Goal: Information Seeking & Learning: Learn about a topic

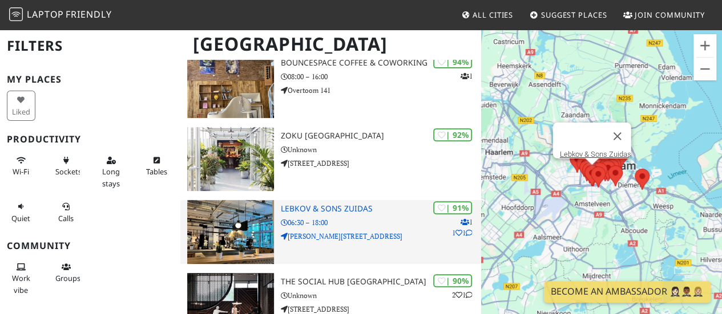
scroll to position [223, 0]
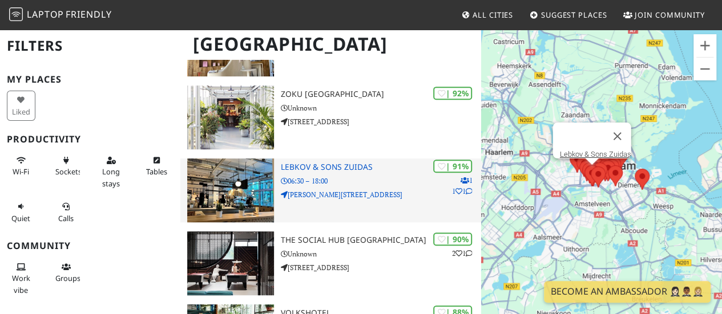
click at [351, 169] on h3 "Lebkov & Sons Zuidas" at bounding box center [381, 168] width 200 height 10
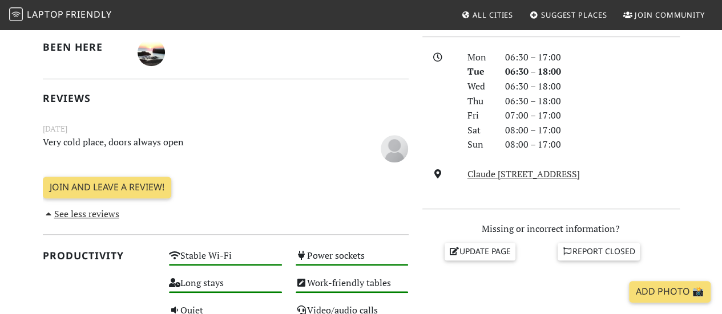
scroll to position [308, 0]
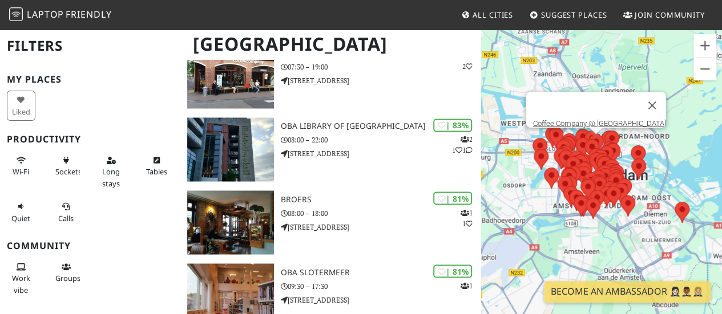
scroll to position [922, 0]
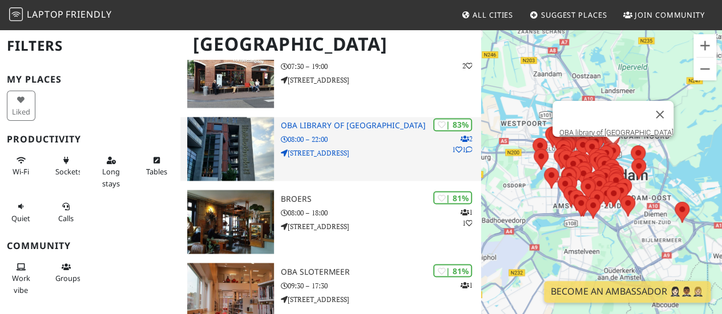
click at [375, 160] on div "| 83% 2 1 1 OBA library of Amsterdam 08:00 – 22:00 Oosterdokskade 143" at bounding box center [381, 149] width 200 height 64
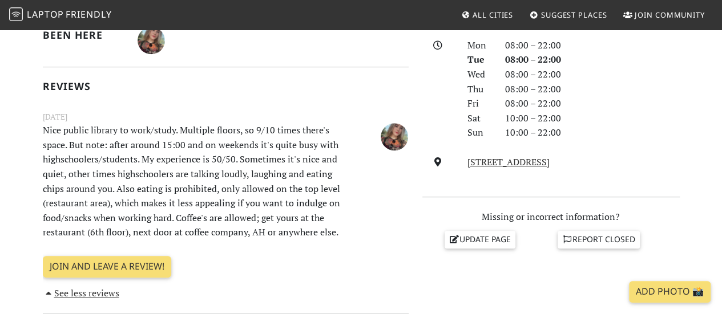
scroll to position [336, 0]
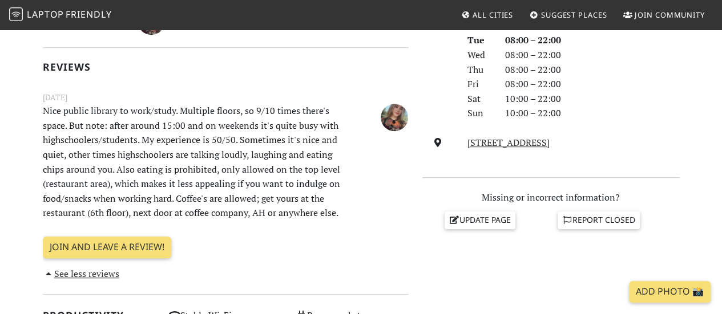
click at [185, 150] on p "Nice public library to work/study. Multiple floors, so 9/10 times there's space…" at bounding box center [194, 162] width 316 height 117
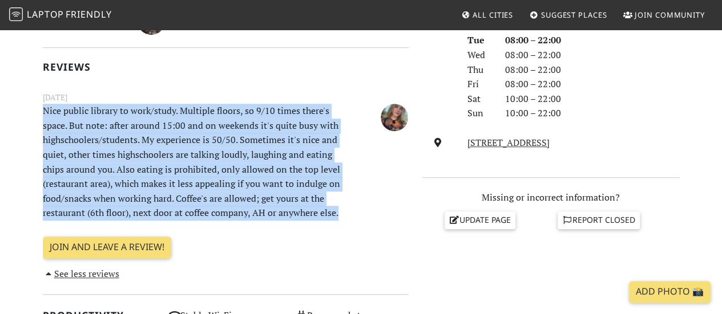
click at [185, 150] on p "Nice public library to work/study. Multiple floors, so 9/10 times there's space…" at bounding box center [194, 162] width 316 height 117
click at [96, 119] on p "Nice public library to work/study. Multiple floors, so 9/10 times there's space…" at bounding box center [194, 162] width 316 height 117
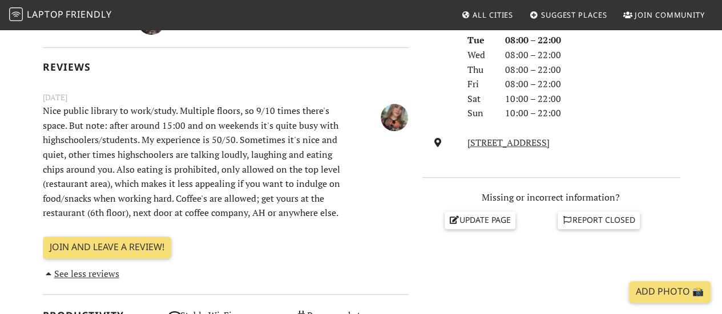
click at [96, 124] on p "Nice public library to work/study. Multiple floors, so 9/10 times there's space…" at bounding box center [194, 162] width 316 height 117
click at [96, 143] on p "Nice public library to work/study. Multiple floors, so 9/10 times there's space…" at bounding box center [194, 162] width 316 height 117
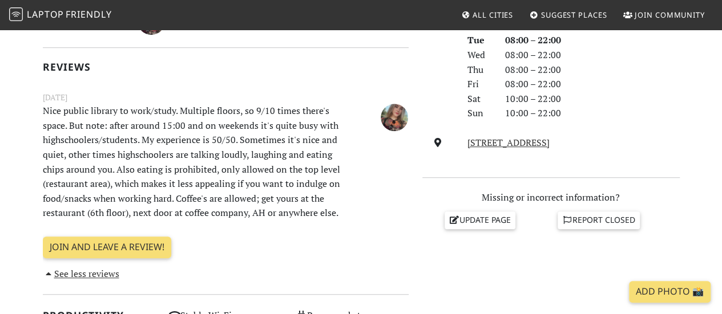
click at [95, 152] on p "Nice public library to work/study. Multiple floors, so 9/10 times there's space…" at bounding box center [194, 162] width 316 height 117
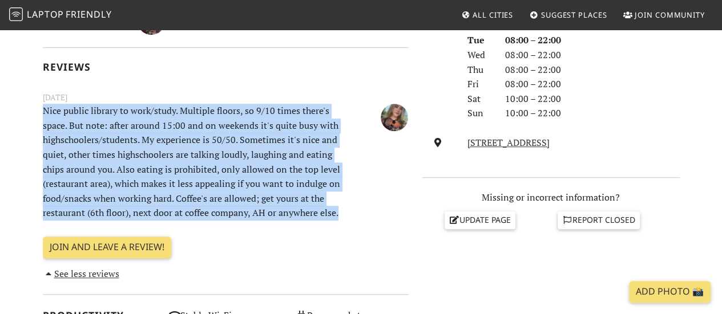
click at [95, 152] on p "Nice public library to work/study. Multiple floors, so 9/10 times there's space…" at bounding box center [194, 162] width 316 height 117
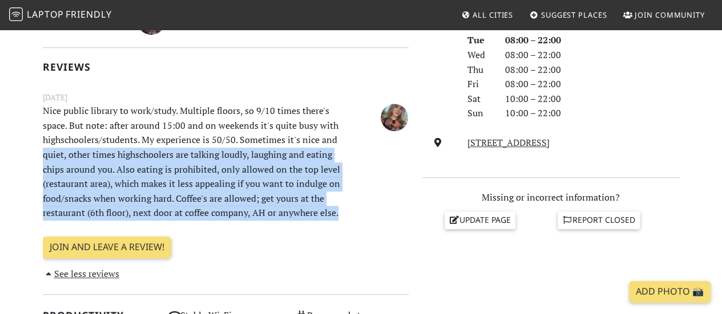
drag, startPoint x: 30, startPoint y: 154, endPoint x: 343, endPoint y: 214, distance: 318.9
click at [343, 214] on p "Nice public library to work/study. Multiple floors, so 9/10 times there's space…" at bounding box center [194, 162] width 316 height 117
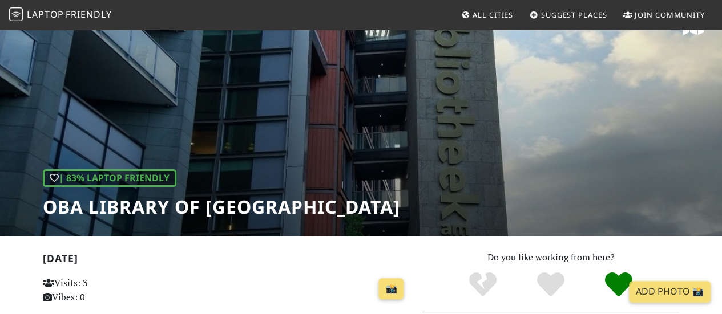
scroll to position [29, 0]
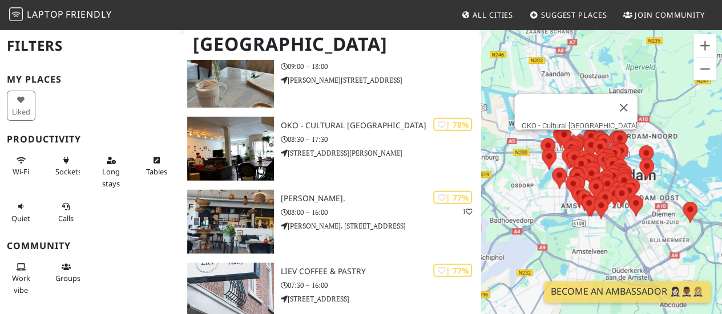
scroll to position [1580, 0]
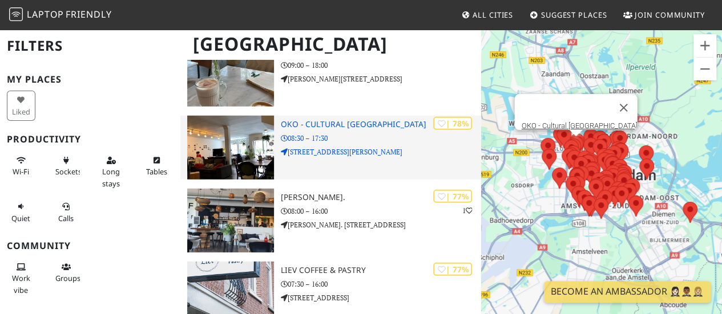
click at [382, 140] on p "08:30 – 17:30" at bounding box center [381, 138] width 200 height 11
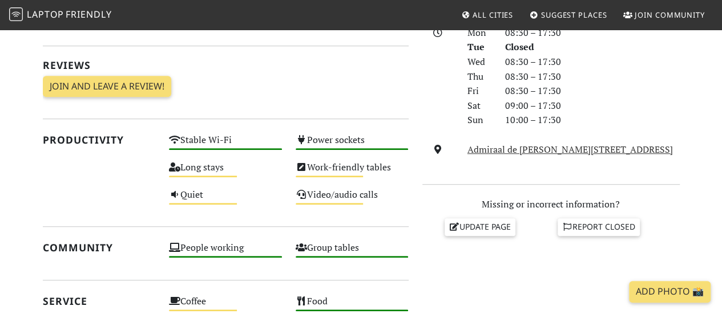
scroll to position [330, 0]
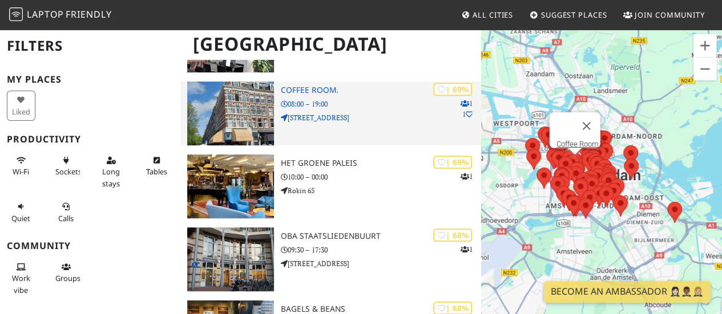
scroll to position [2399, 0]
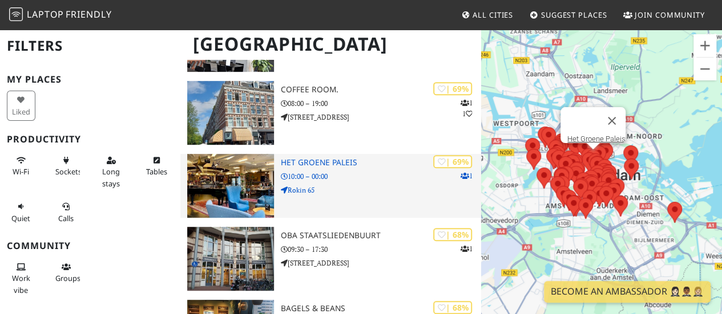
click at [362, 189] on p "Rokin 65" at bounding box center [381, 190] width 200 height 11
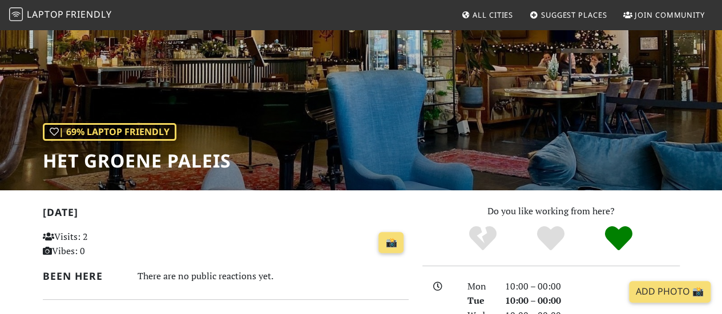
scroll to position [75, 0]
